Goal: Communication & Community: Answer question/provide support

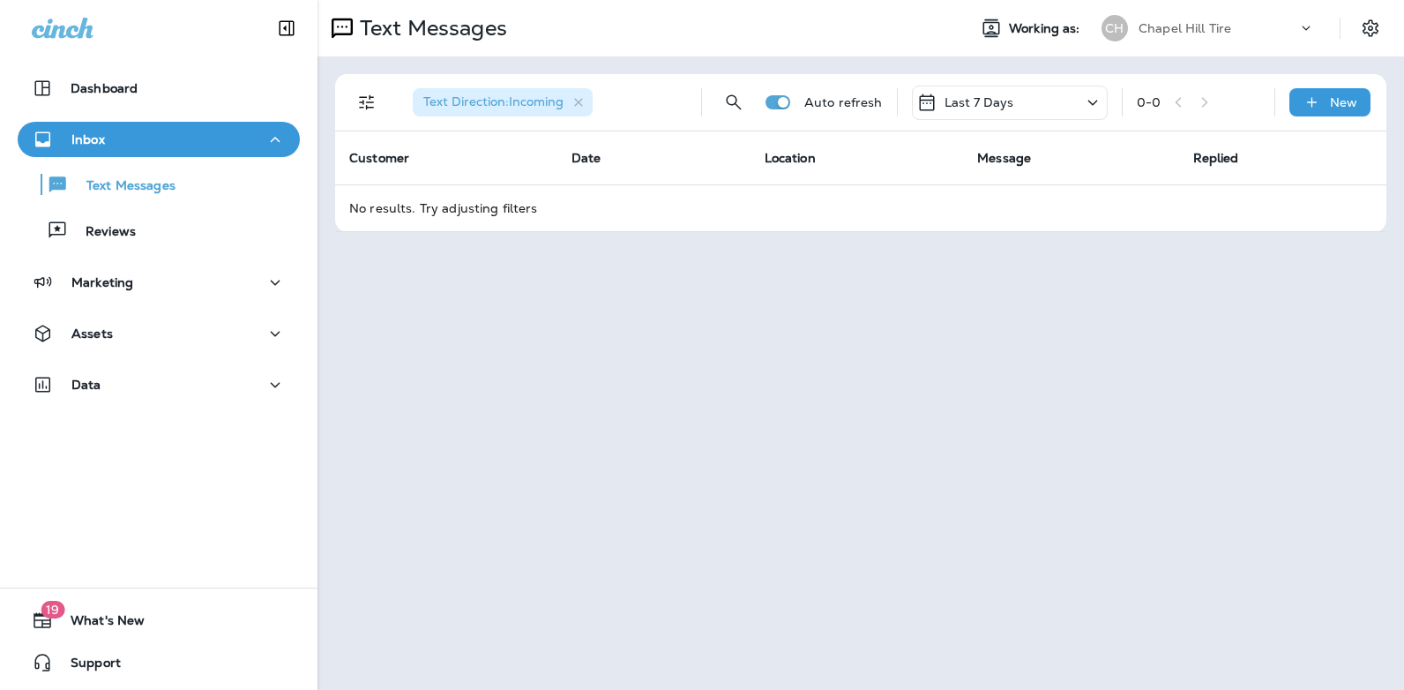
click at [1092, 102] on icon at bounding box center [1092, 102] width 10 height 5
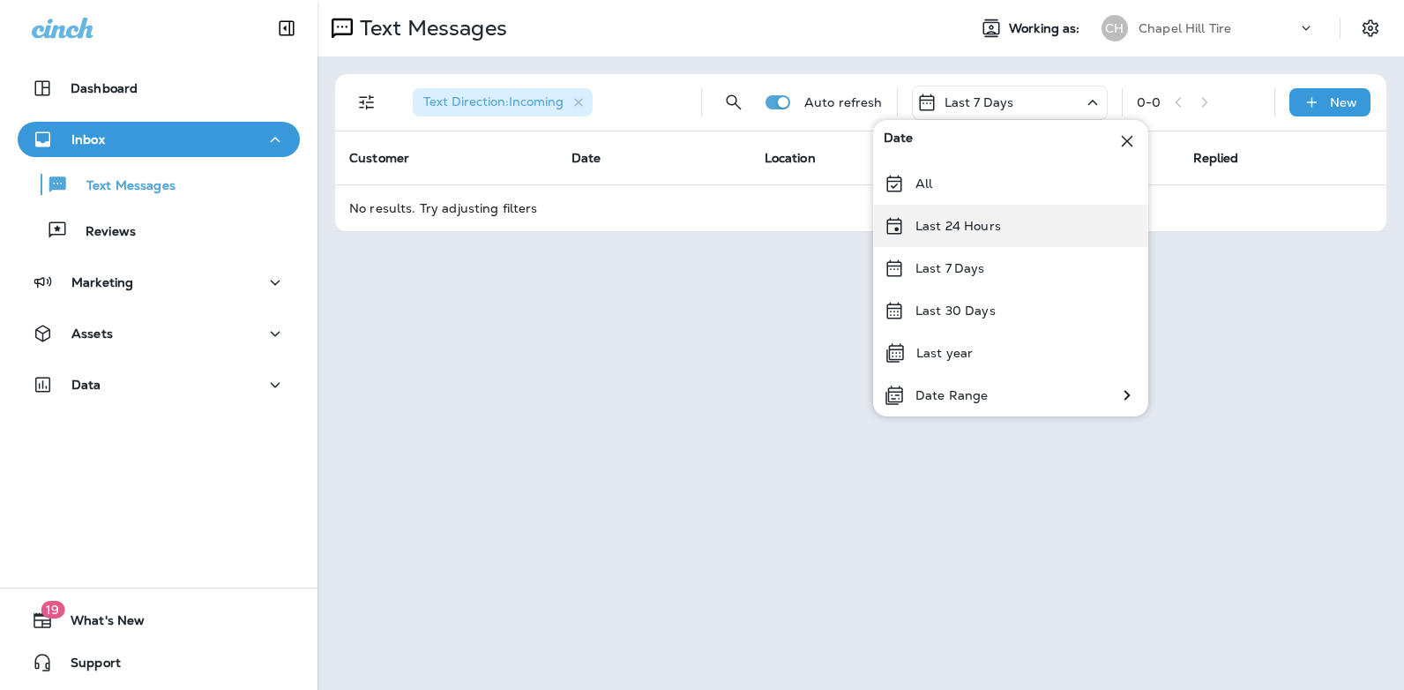
click at [1001, 234] on div "Last 24 Hours" at bounding box center [1010, 226] width 275 height 42
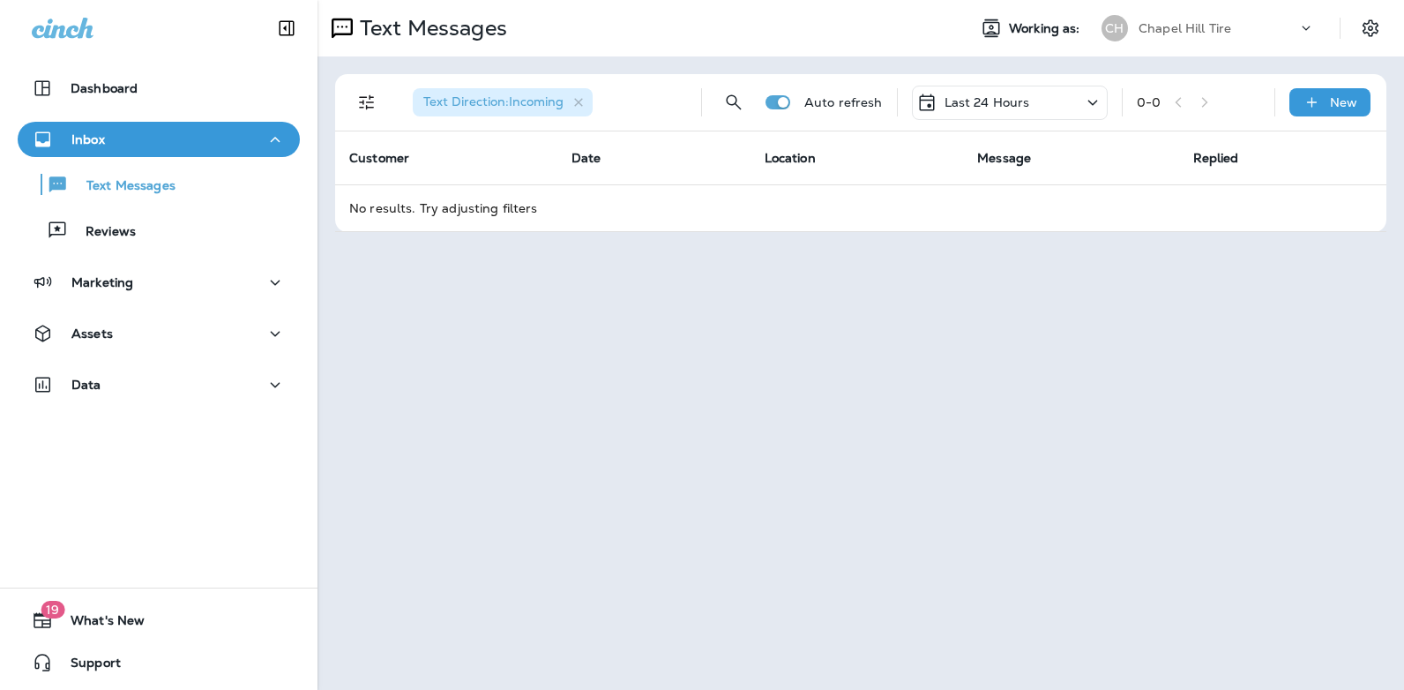
click at [1086, 100] on icon at bounding box center [1092, 103] width 21 height 22
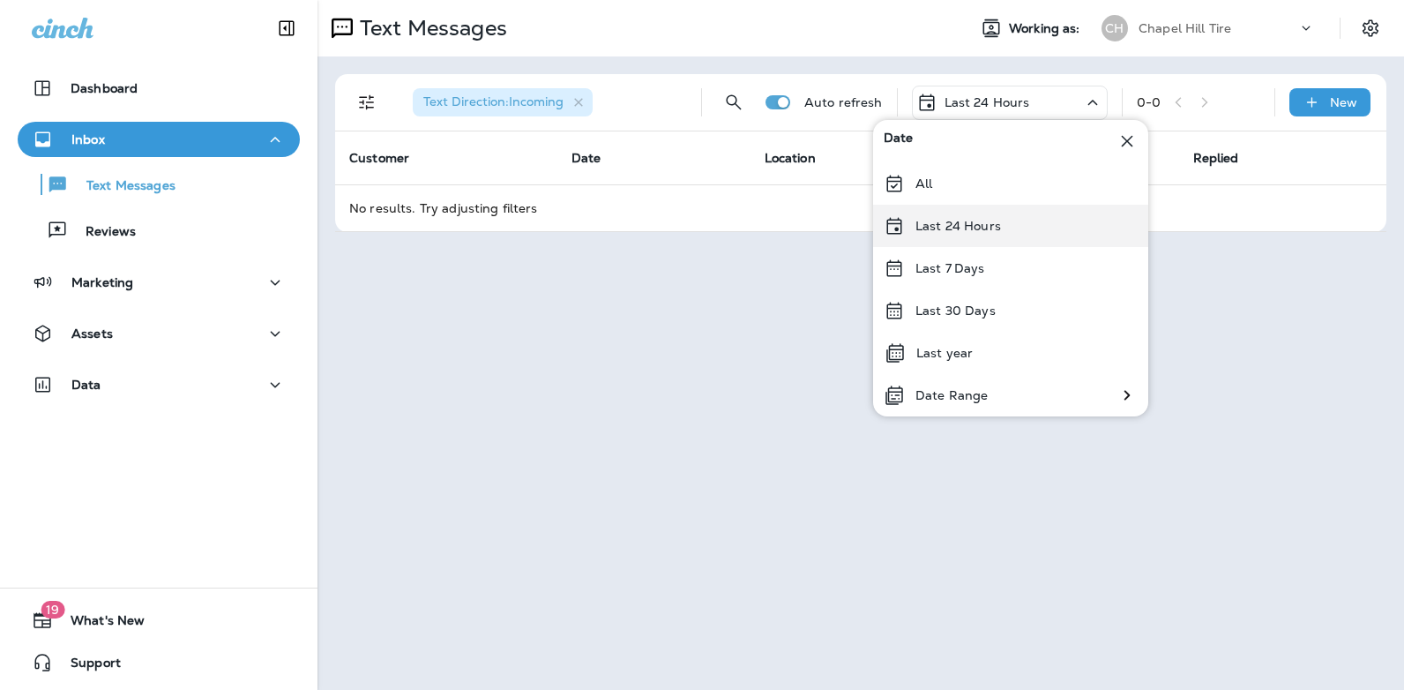
click at [1001, 233] on div "Last 24 Hours" at bounding box center [1010, 226] width 275 height 42
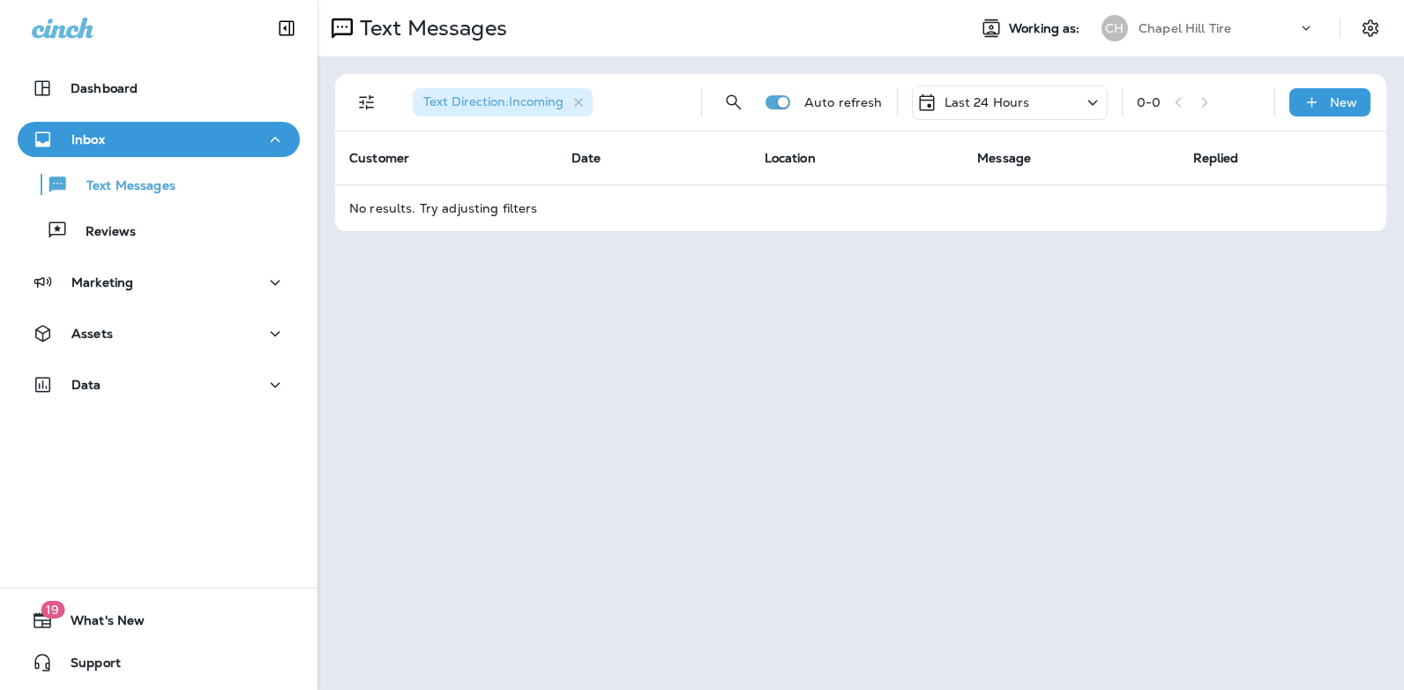
click at [1095, 102] on icon at bounding box center [1092, 102] width 10 height 5
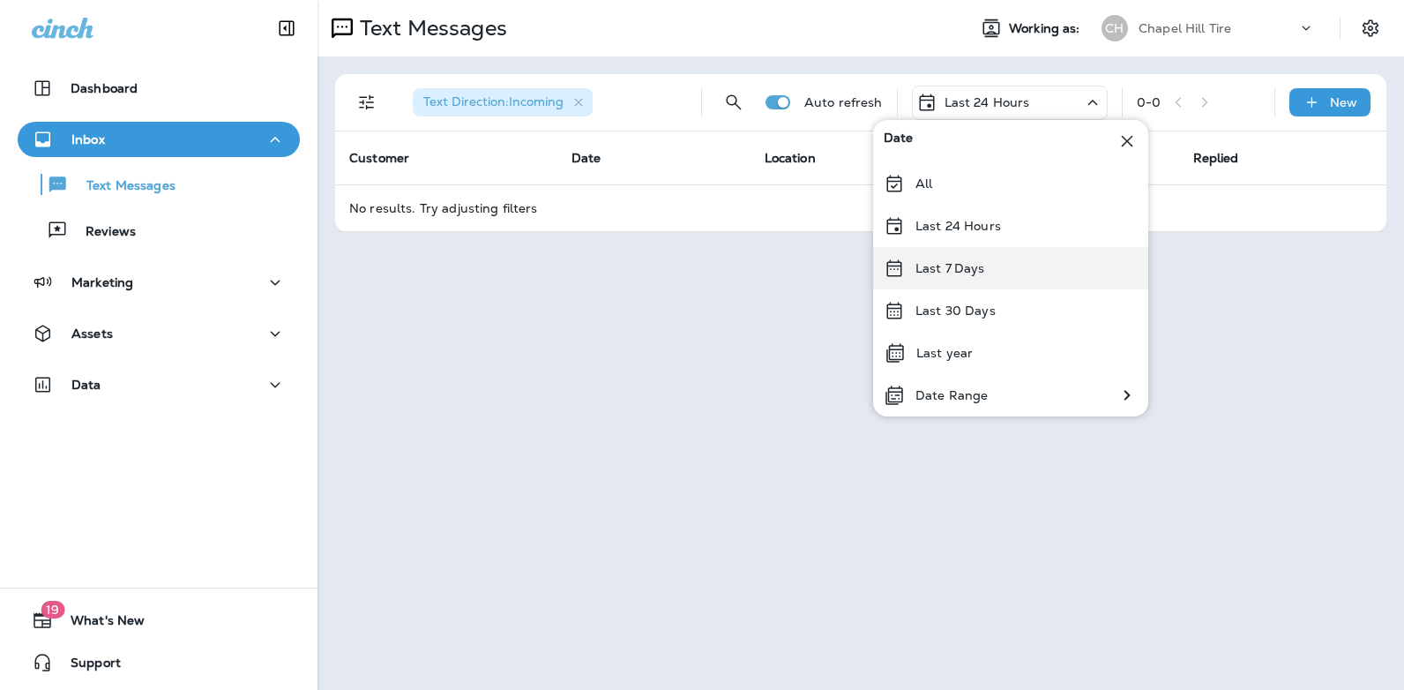
click at [1020, 265] on div "Last 7 Days" at bounding box center [1010, 268] width 275 height 42
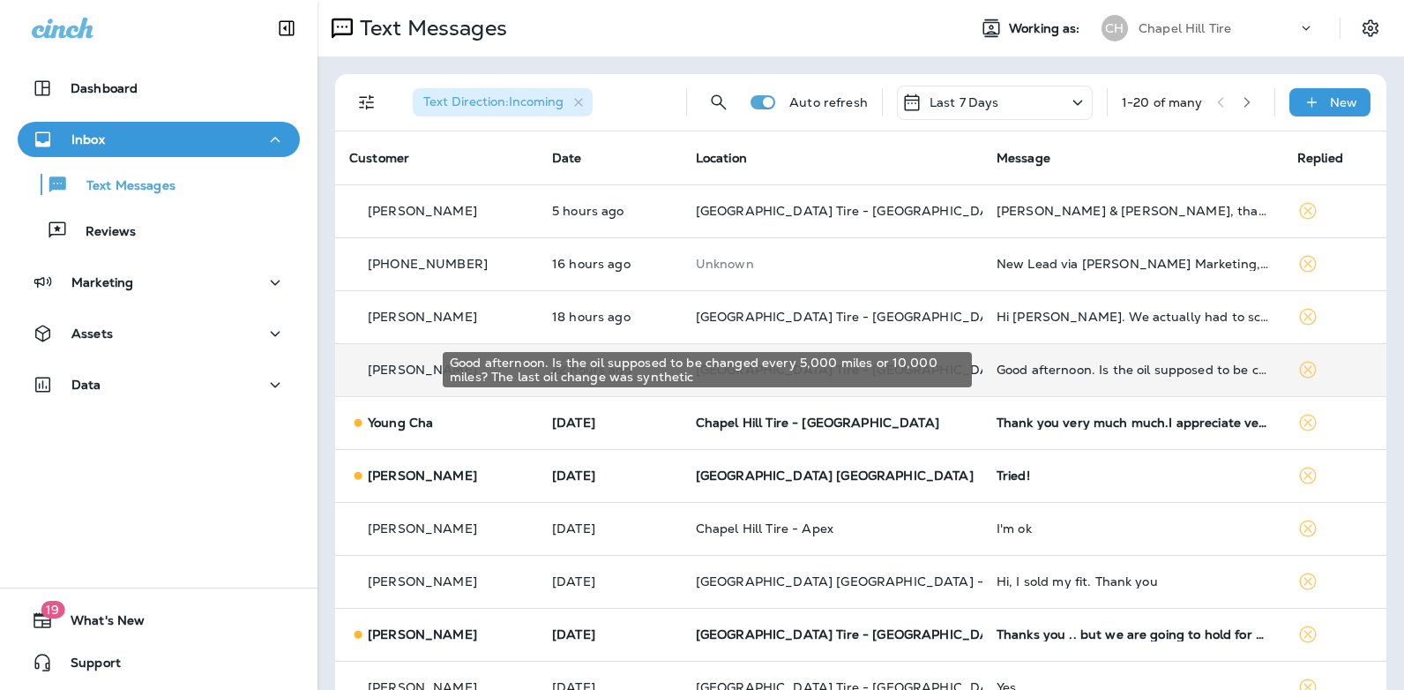
click at [1069, 369] on div "Good afternoon. Is the oil supposed to be changed every 5,000 miles or 10,000 m…" at bounding box center [1132, 369] width 272 height 14
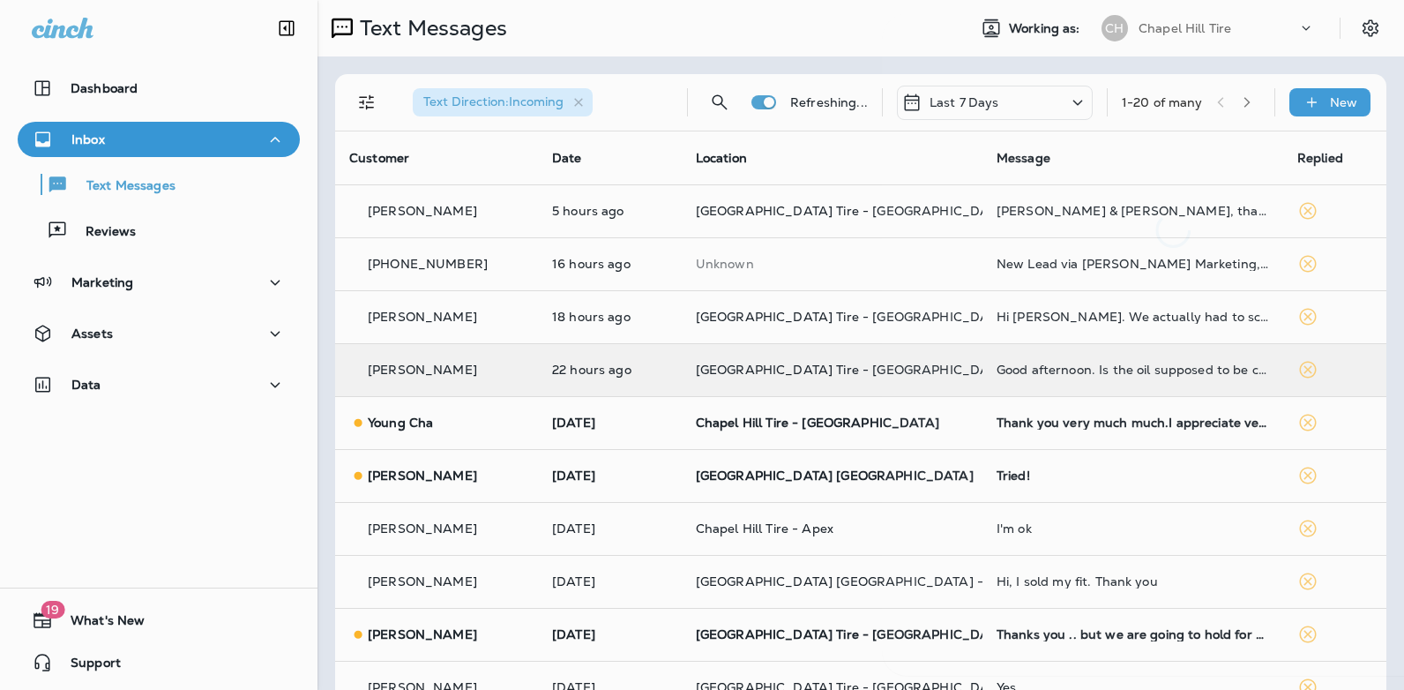
click at [1069, 369] on div at bounding box center [1173, 344] width 582 height 661
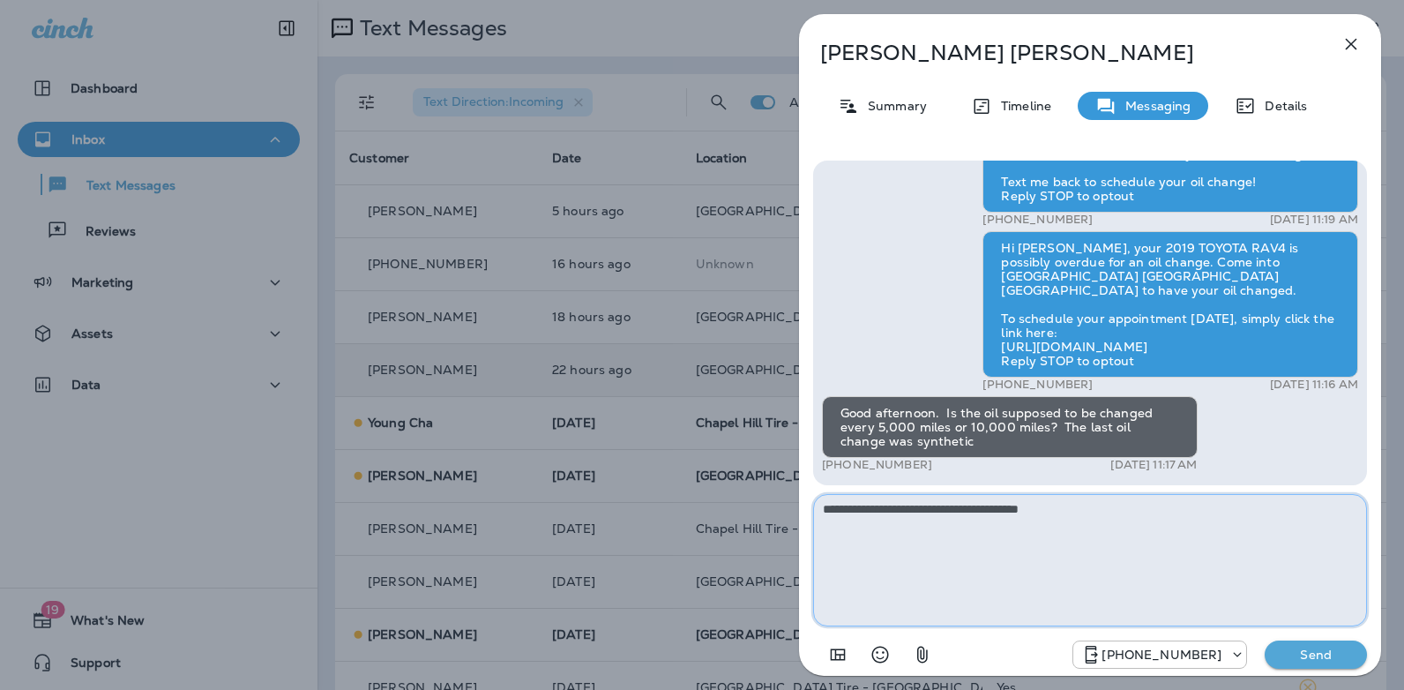
type textarea "**********"
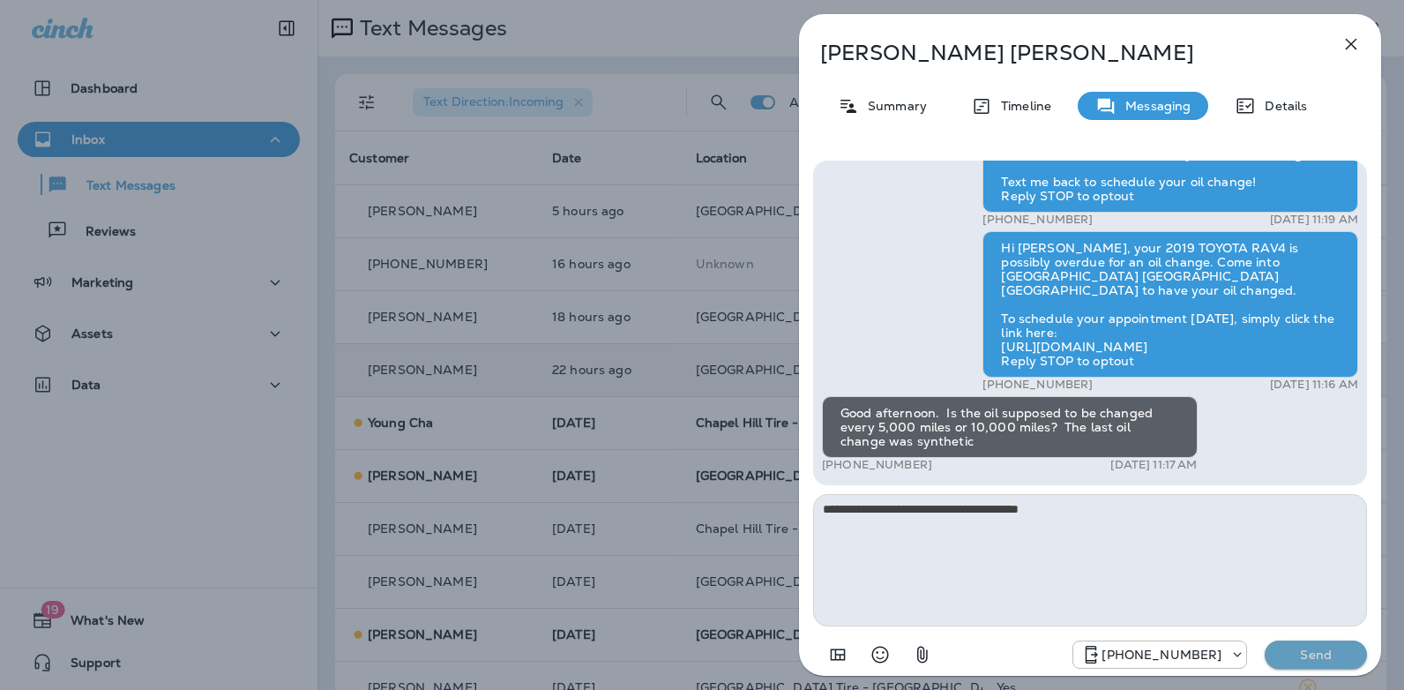
click at [1325, 658] on p "Send" at bounding box center [1316, 654] width 74 height 16
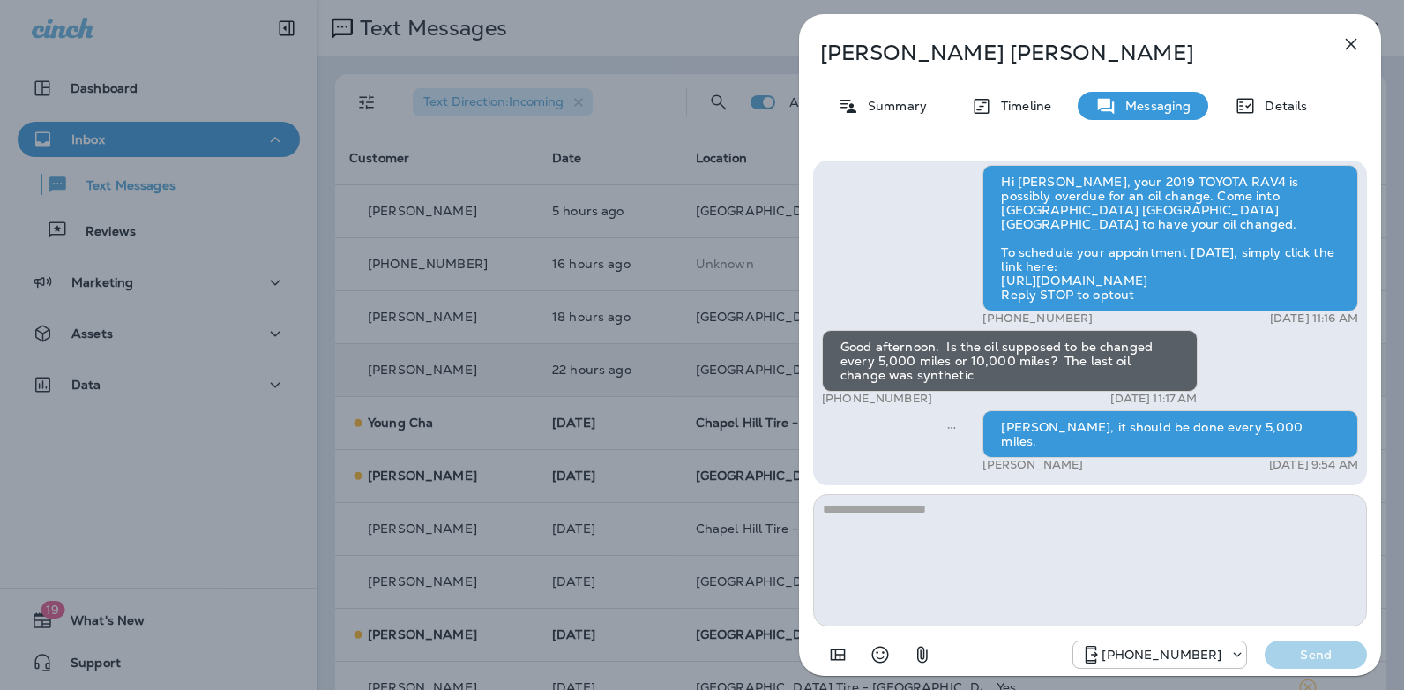
click at [1353, 47] on icon "button" at bounding box center [1351, 44] width 11 height 11
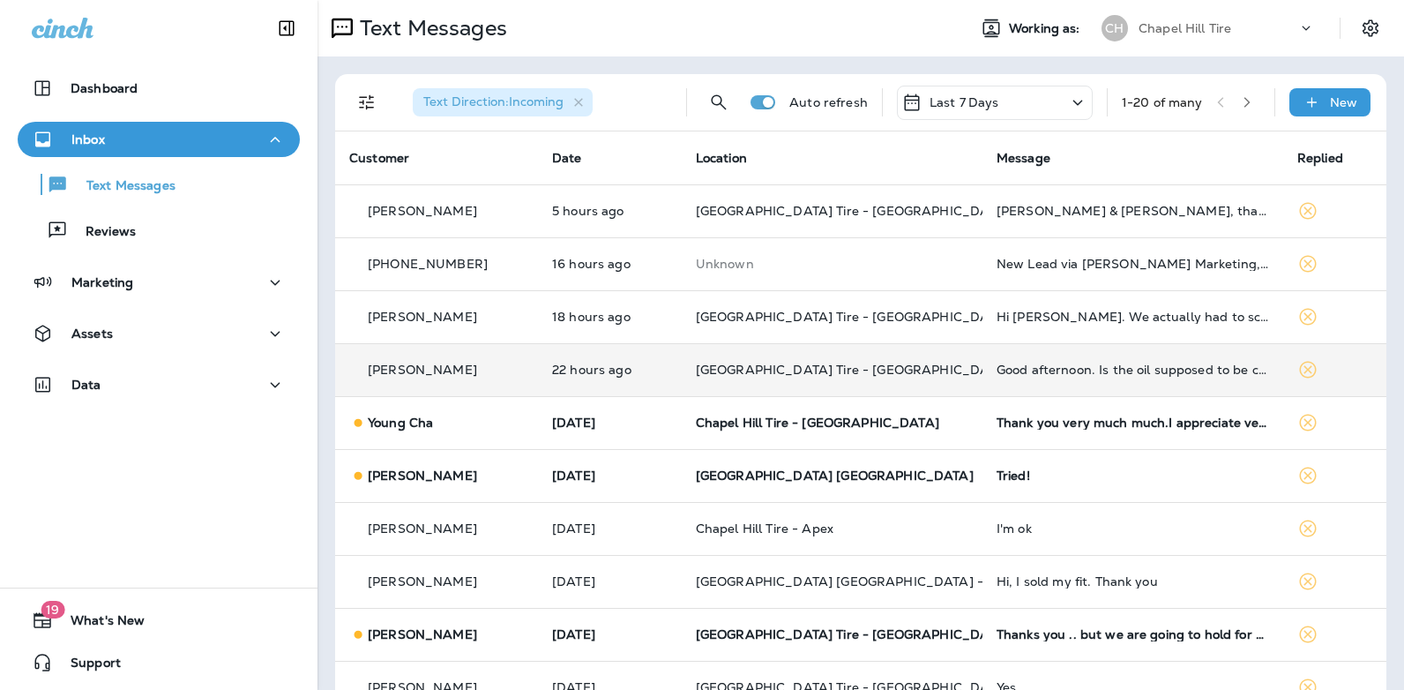
click at [1067, 99] on icon at bounding box center [1077, 103] width 21 height 22
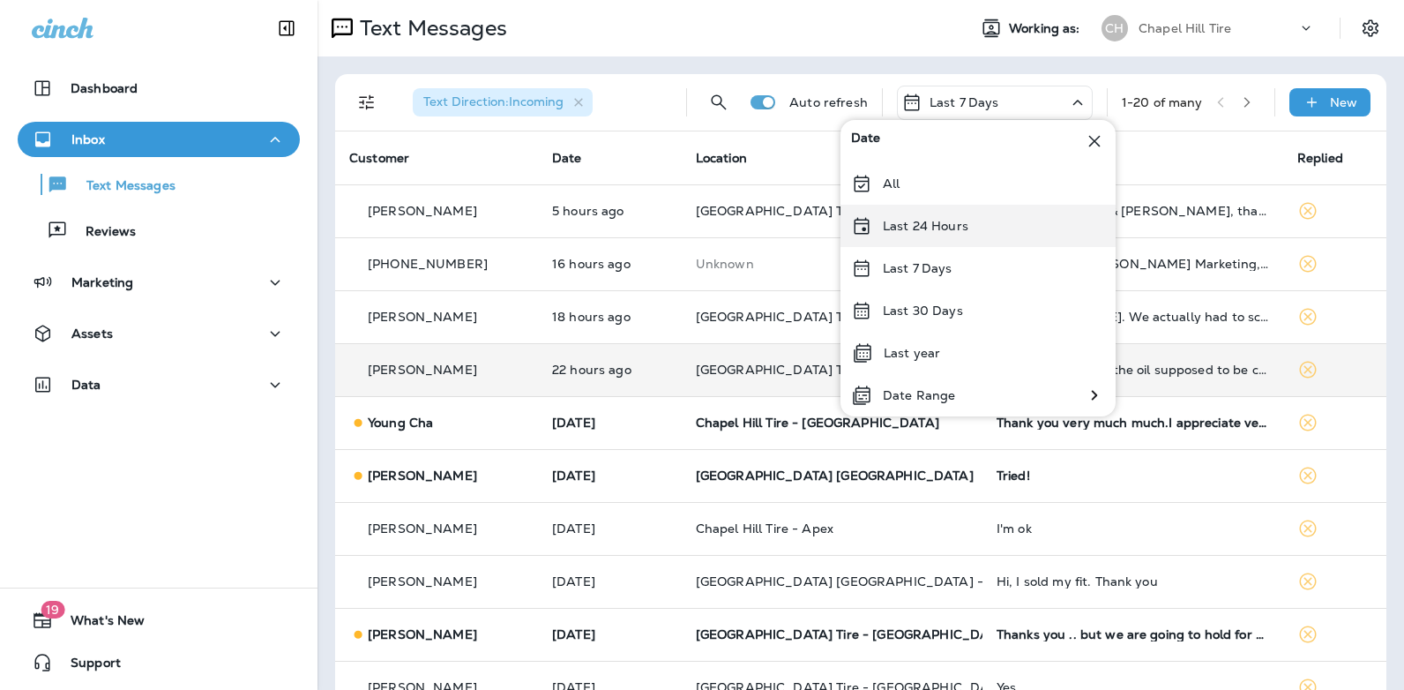
click at [991, 228] on div "Last 24 Hours" at bounding box center [977, 226] width 275 height 42
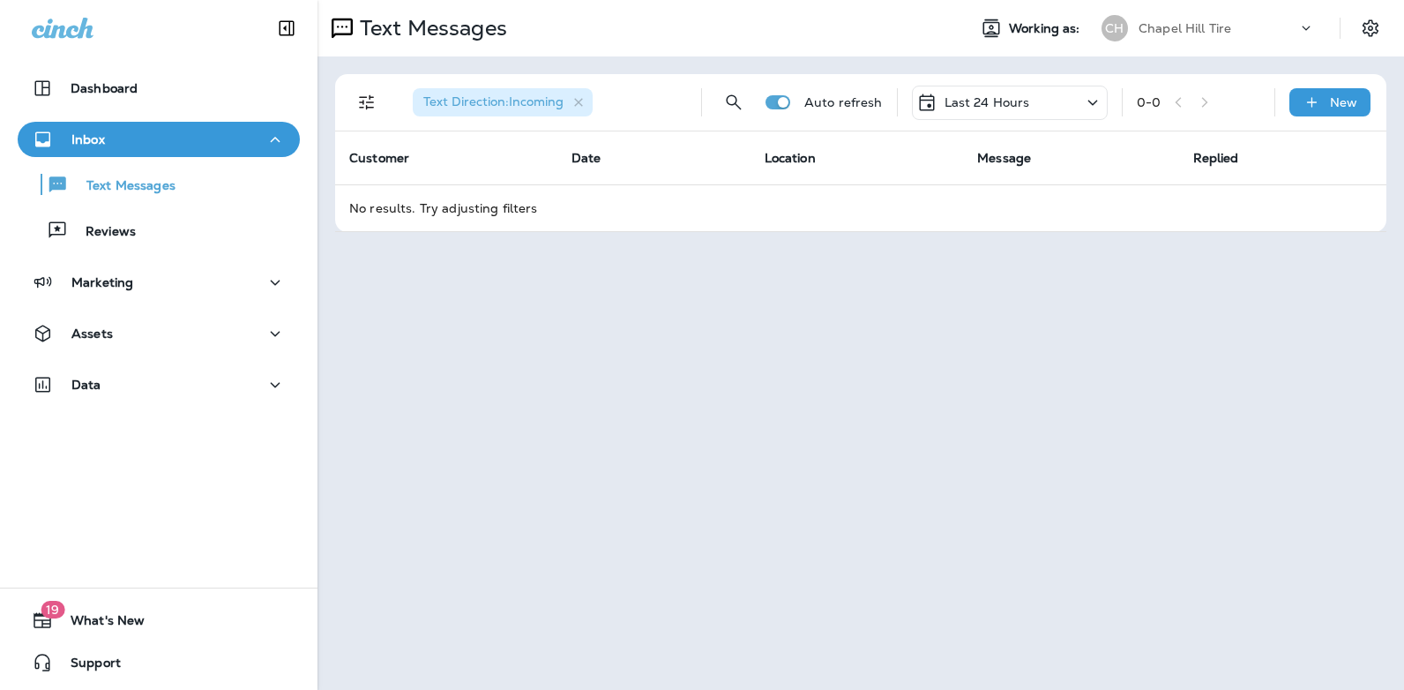
click at [1094, 102] on icon at bounding box center [1092, 102] width 10 height 5
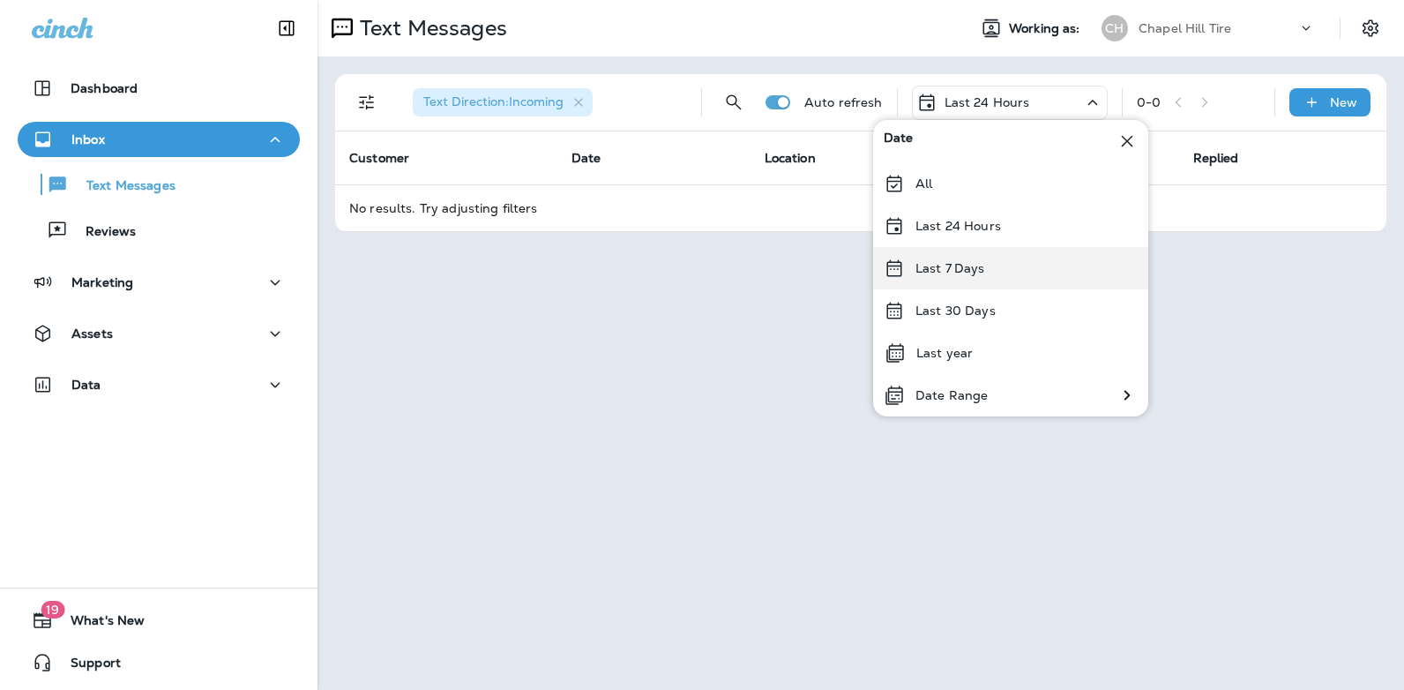
click at [998, 271] on div "Last 7 Days" at bounding box center [1010, 268] width 275 height 42
